Goal: Task Accomplishment & Management: Manage account settings

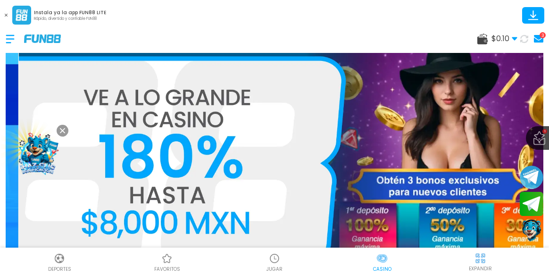
click at [14, 39] on div at bounding box center [15, 39] width 18 height 28
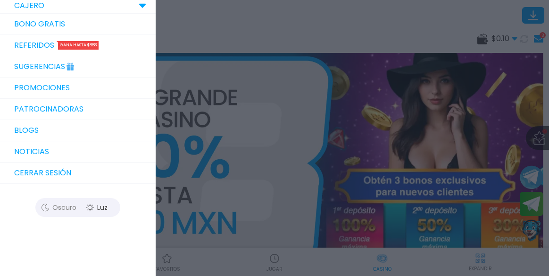
scroll to position [162, 0]
click at [79, 172] on button "Cerrar sesión" at bounding box center [78, 172] width 156 height 21
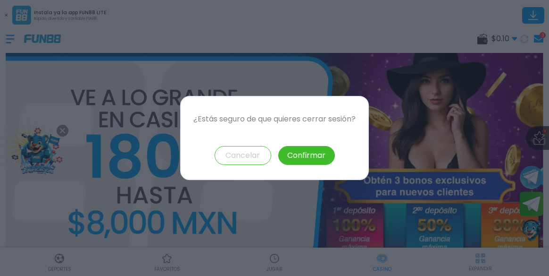
click at [295, 155] on button "Confirmar" at bounding box center [306, 155] width 57 height 19
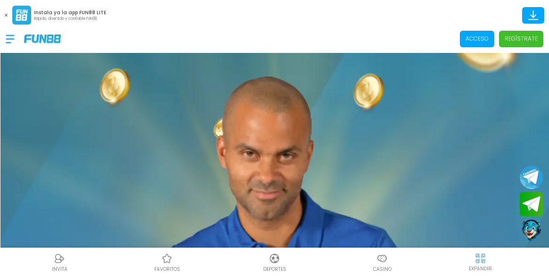
click at [483, 41] on p "Acceso" at bounding box center [477, 38] width 23 height 8
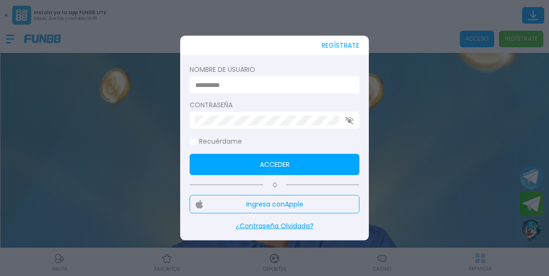
click at [327, 87] on input at bounding box center [271, 85] width 153 height 10
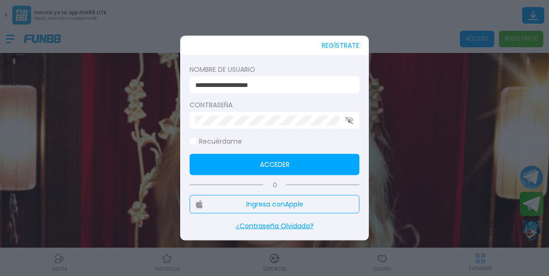
type input "**********"
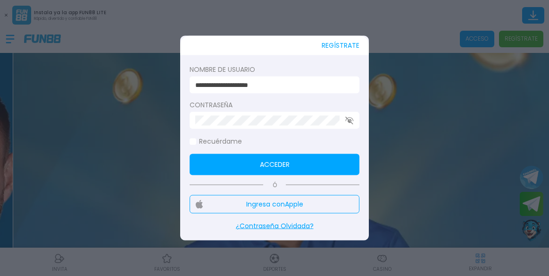
click at [304, 165] on button "Acceder" at bounding box center [275, 164] width 170 height 21
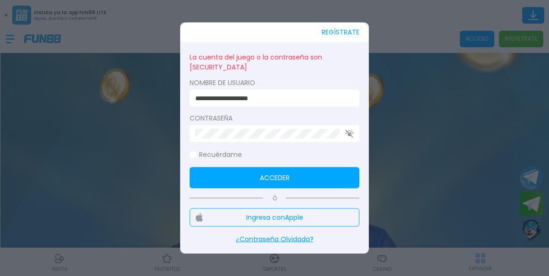
click at [352, 136] on use "button" at bounding box center [349, 133] width 8 height 8
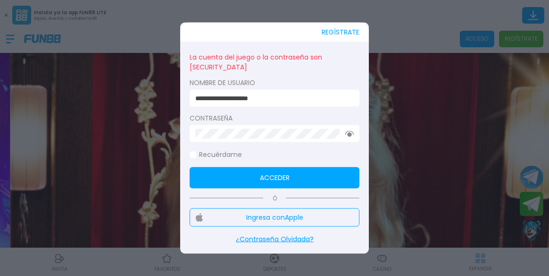
click at [275, 177] on button "Acceder" at bounding box center [275, 177] width 170 height 21
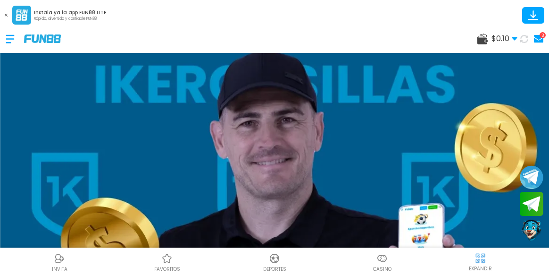
click at [483, 43] on use at bounding box center [483, 39] width 10 height 11
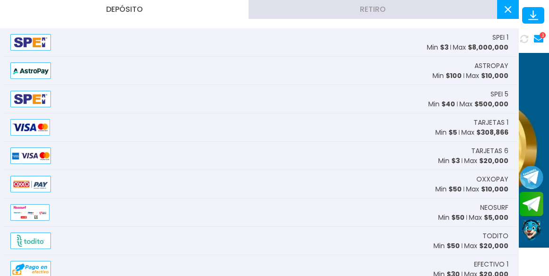
click at [509, 10] on use at bounding box center [508, 9] width 7 height 7
